Goal: Task Accomplishment & Management: Use online tool/utility

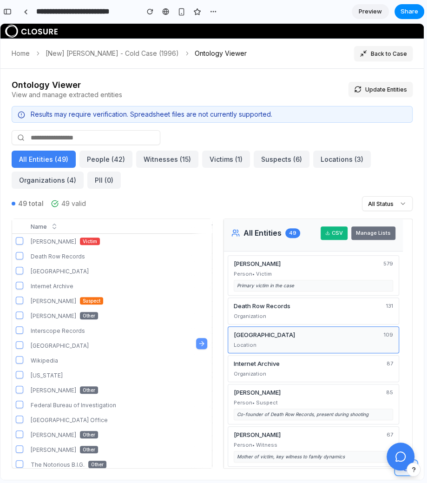
click at [318, 335] on div "Los Angeles 109" at bounding box center [313, 334] width 159 height 9
